Goal: Information Seeking & Learning: Learn about a topic

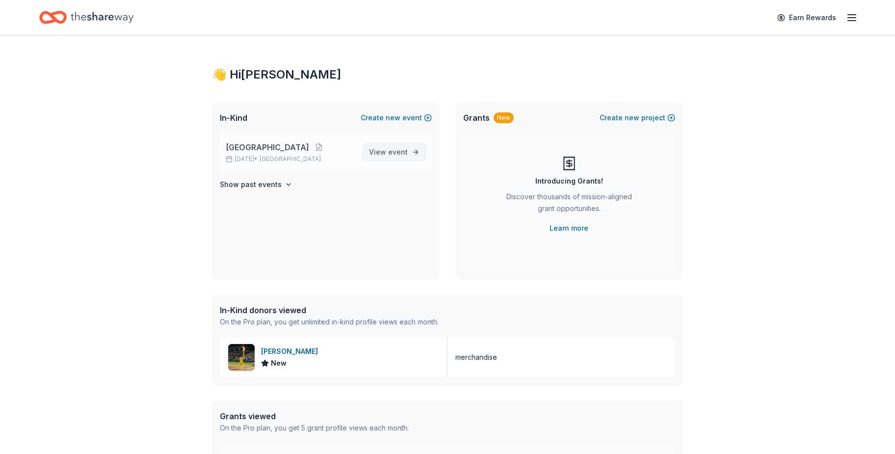
click at [375, 153] on span "View event" at bounding box center [388, 152] width 39 height 12
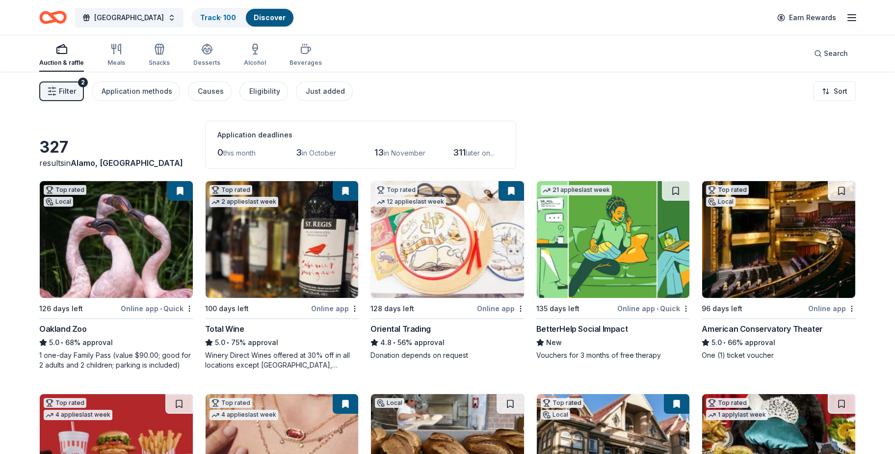
click at [254, 16] on link "Discover" at bounding box center [270, 17] width 32 height 8
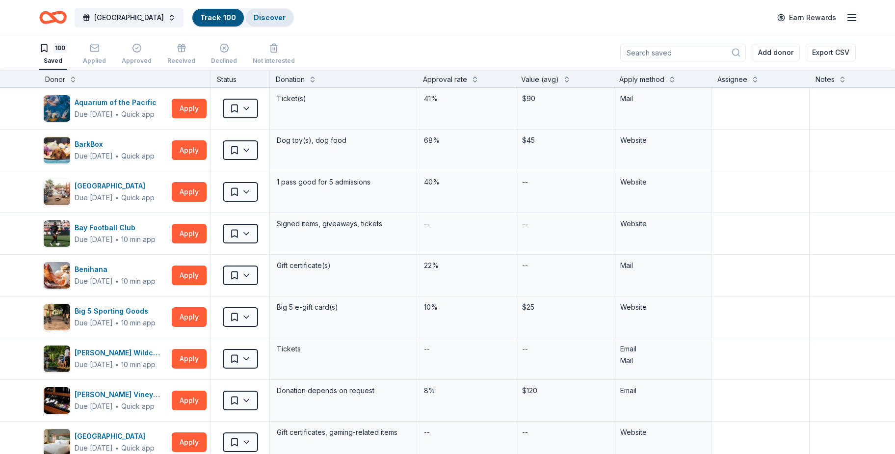
click at [254, 14] on link "Discover" at bounding box center [270, 17] width 32 height 8
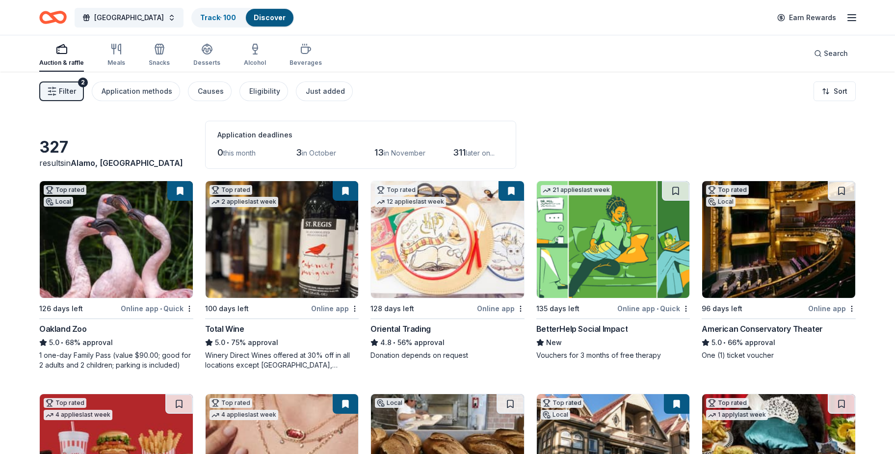
click at [71, 86] on span "Filter" at bounding box center [67, 91] width 17 height 12
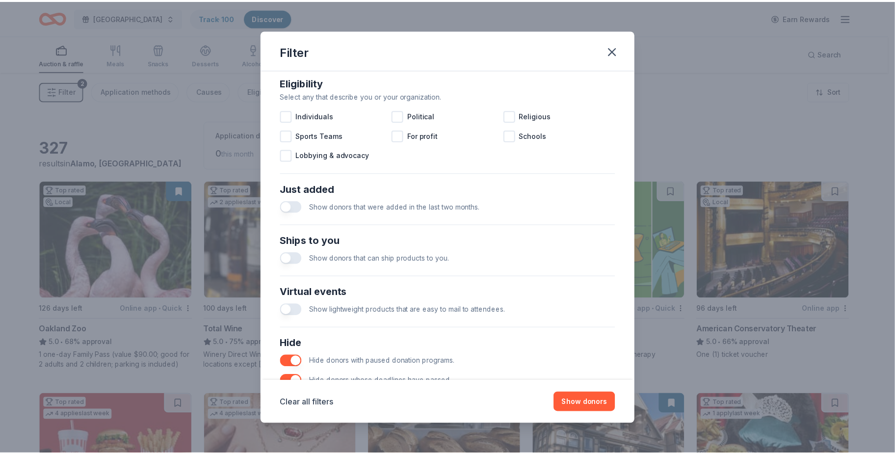
scroll to position [335, 0]
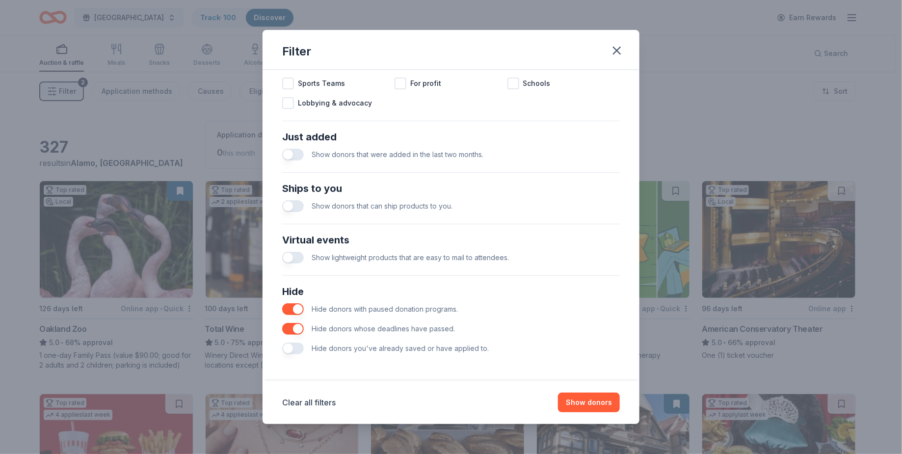
click at [299, 345] on button "button" at bounding box center [293, 349] width 22 height 12
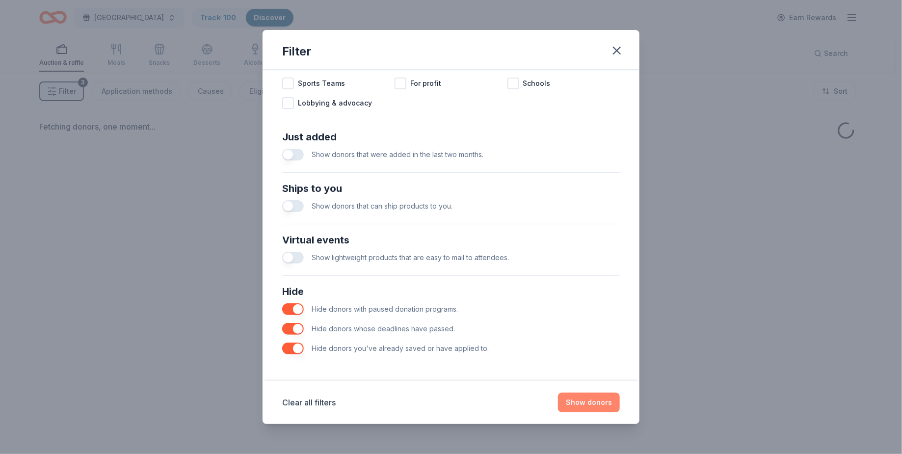
click at [579, 403] on button "Show donors" at bounding box center [589, 403] width 62 height 20
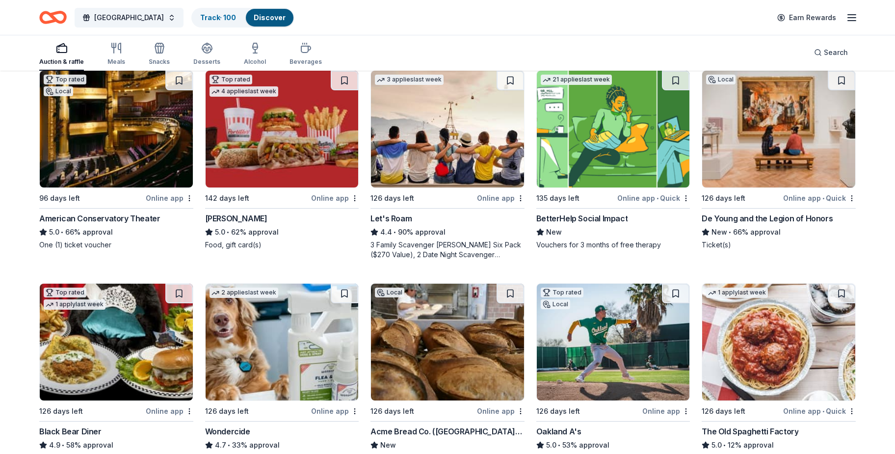
scroll to position [94, 0]
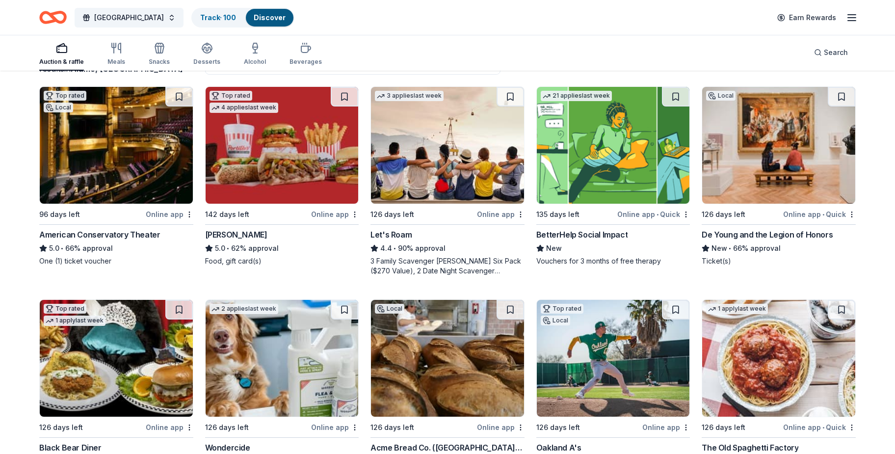
click at [841, 96] on button at bounding box center [841, 97] width 27 height 20
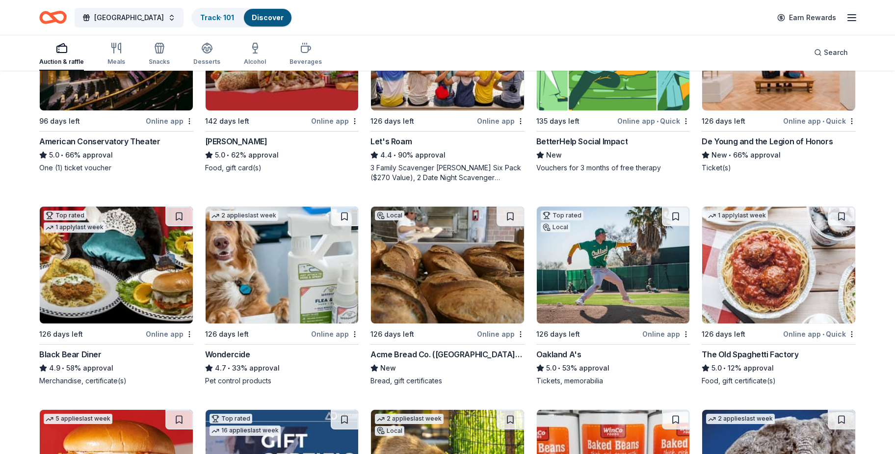
scroll to position [188, 0]
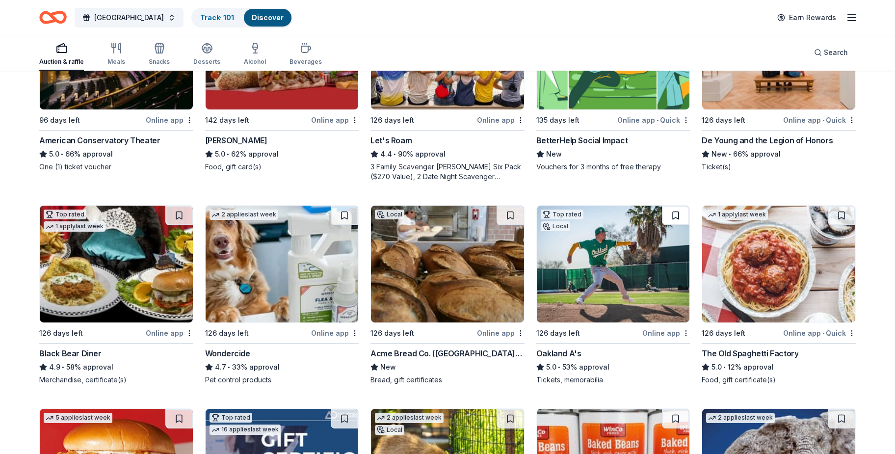
click at [676, 215] on button at bounding box center [675, 216] width 27 height 20
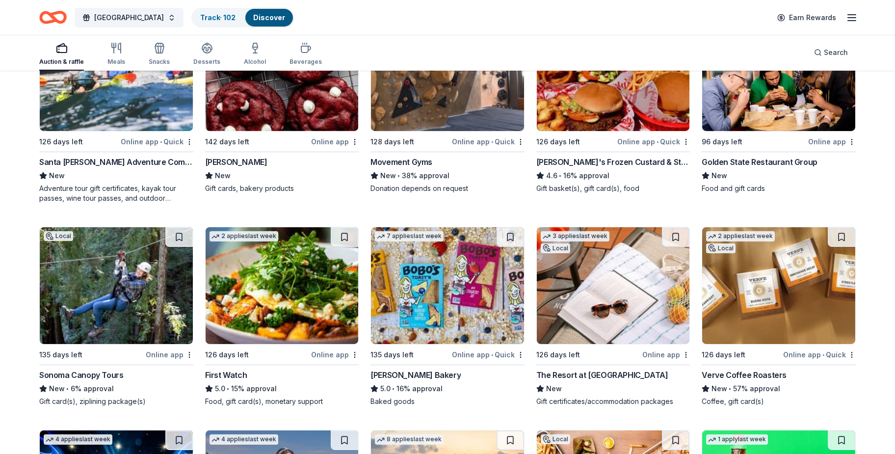
scroll to position [849, 0]
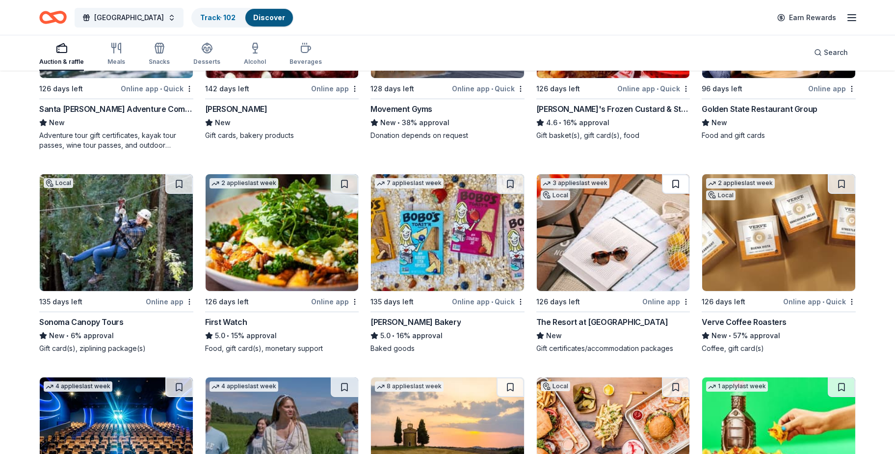
click at [675, 182] on button at bounding box center [675, 184] width 27 height 20
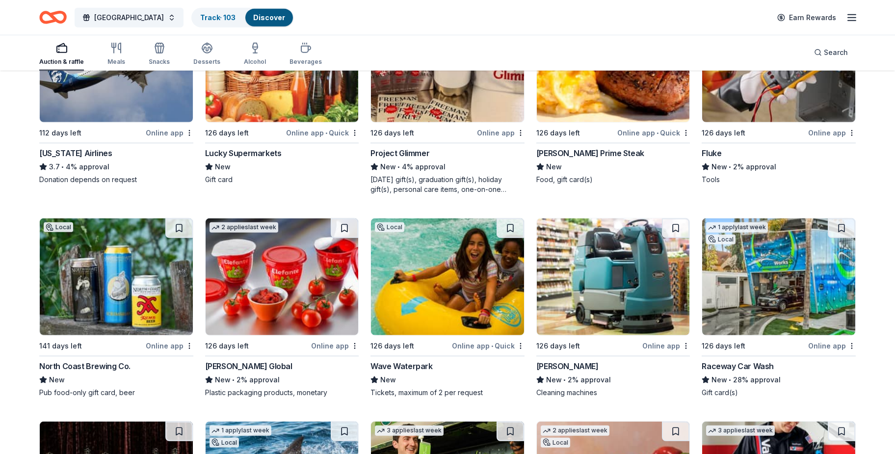
scroll to position [4999, 0]
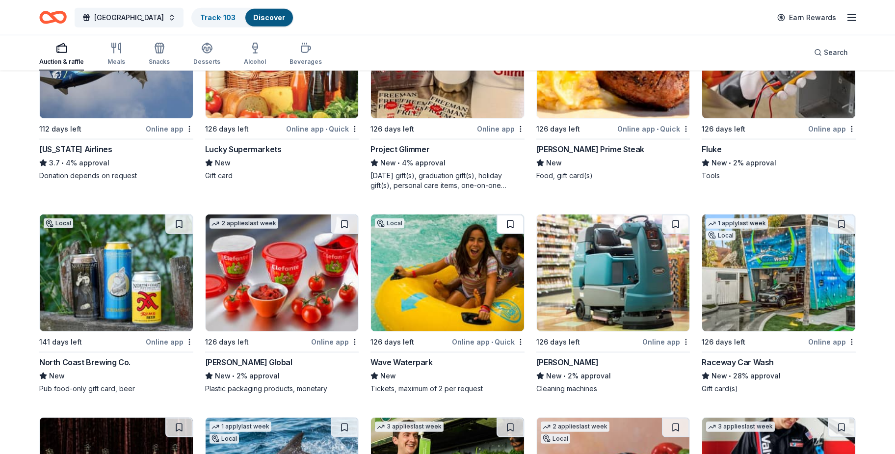
click at [508, 214] on button at bounding box center [510, 224] width 27 height 20
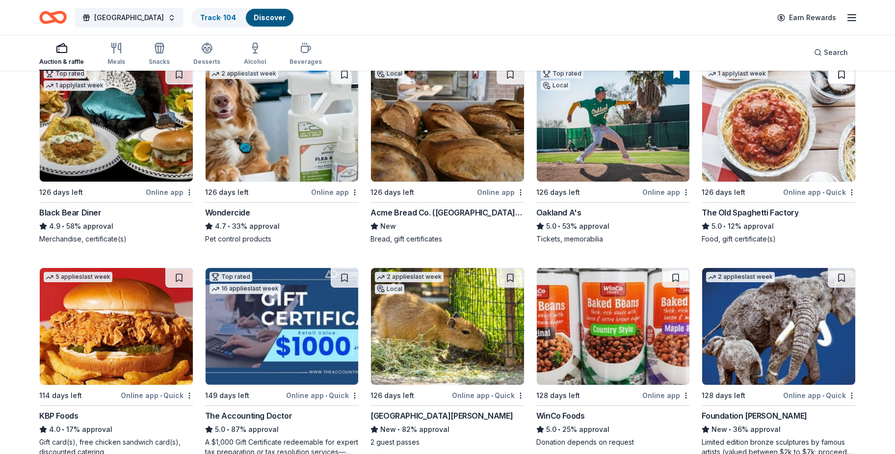
scroll to position [308, 0]
